Goal: Transaction & Acquisition: Purchase product/service

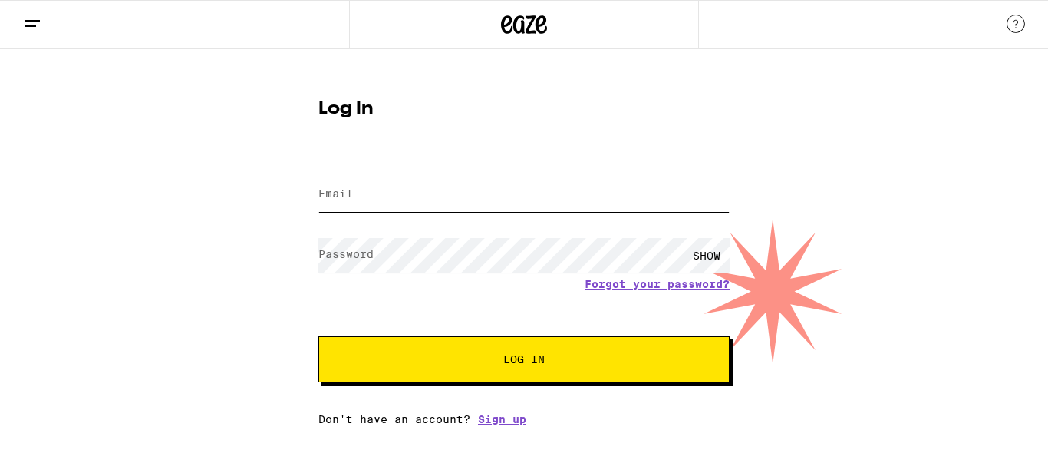
type input "[EMAIL_ADDRESS][DOMAIN_NAME]"
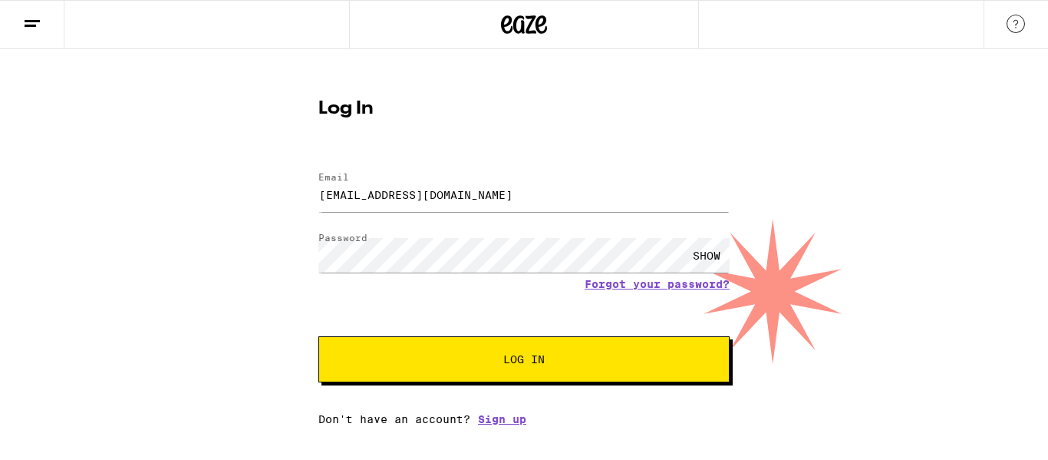
click at [519, 364] on span "Log In" at bounding box center [523, 359] width 41 height 11
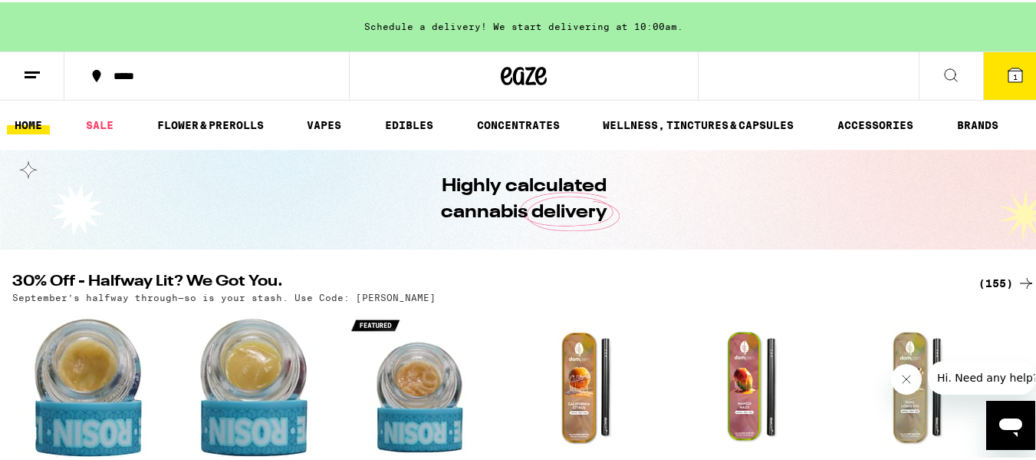
click at [15, 127] on link "HOME" at bounding box center [28, 123] width 43 height 18
click at [23, 123] on link "HOME" at bounding box center [28, 123] width 43 height 18
click at [986, 117] on link "BRANDS" at bounding box center [978, 123] width 57 height 18
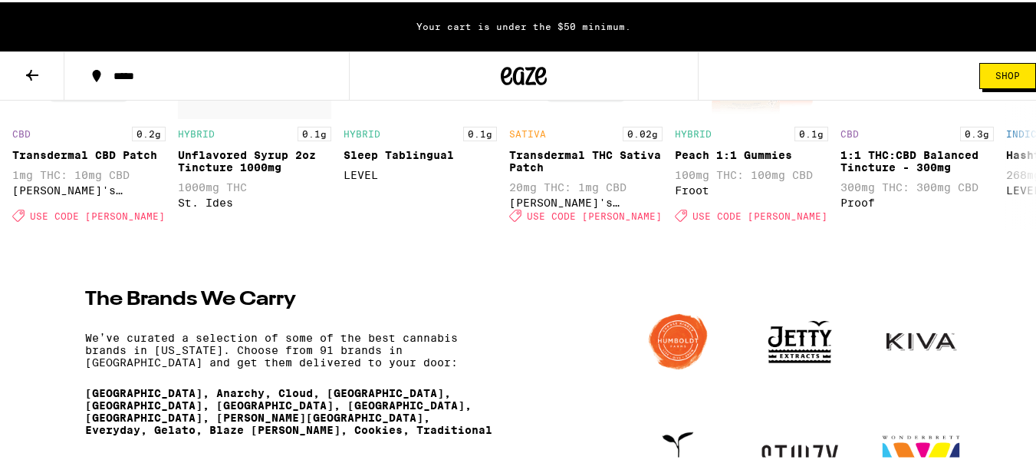
scroll to position [1865, 0]
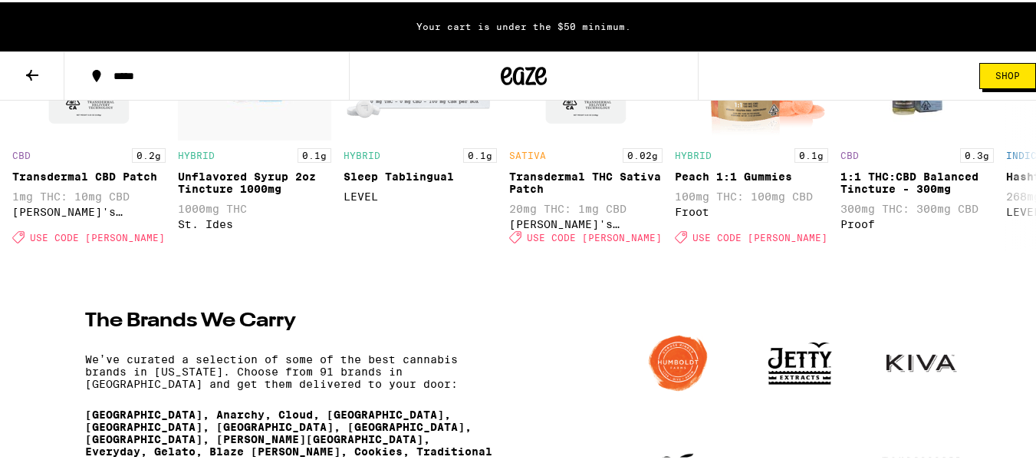
click at [997, 73] on span "Shop" at bounding box center [1008, 73] width 25 height 9
